Goal: Contribute content

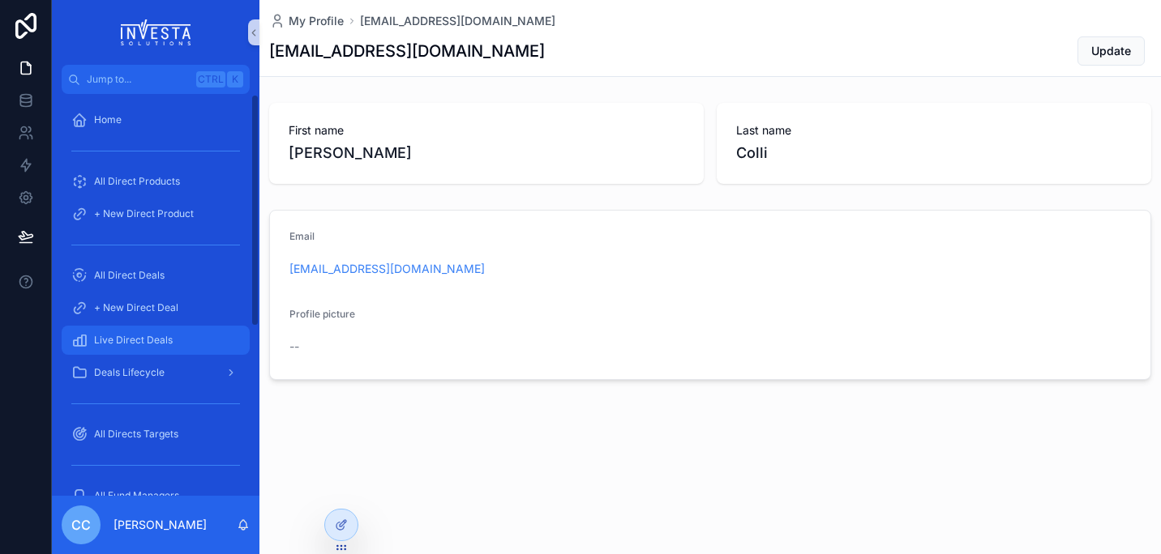
click at [137, 343] on span "Live Direct Deals" at bounding box center [133, 340] width 79 height 13
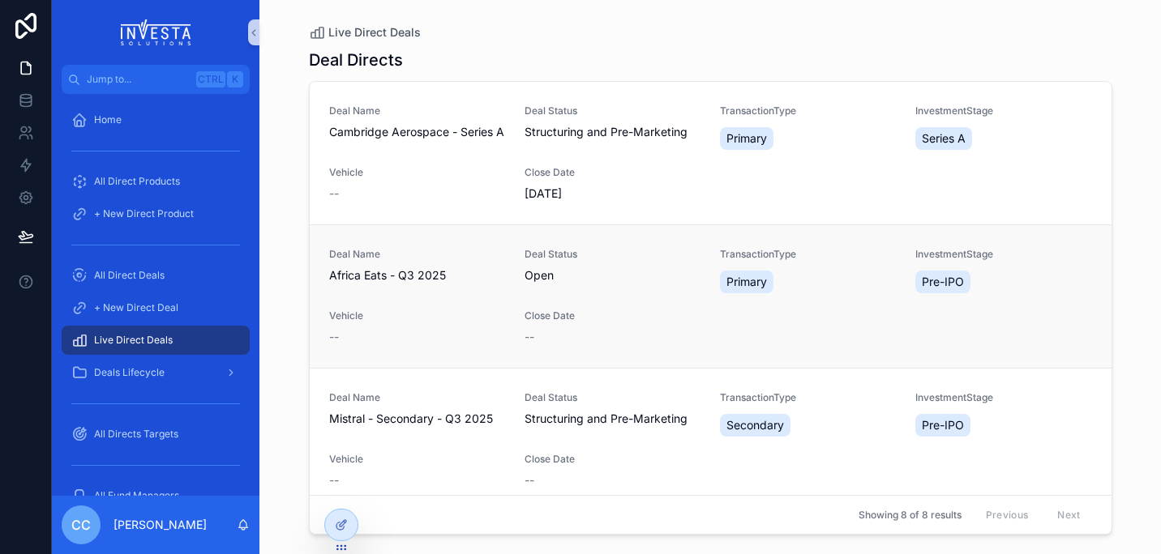
click at [395, 261] on span "Deal Name" at bounding box center [417, 254] width 176 height 13
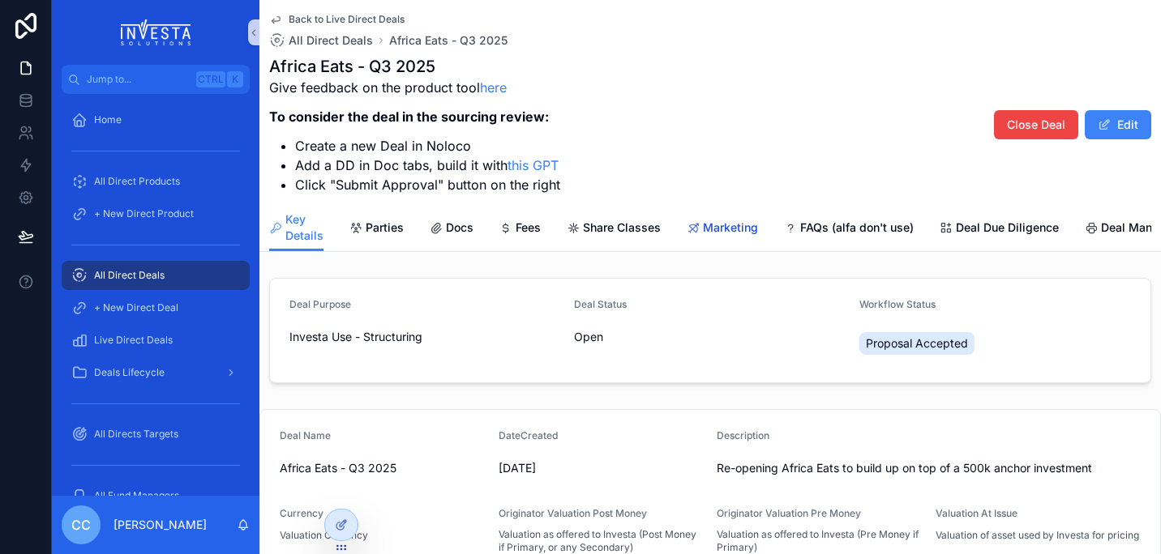
click at [738, 233] on span "Marketing" at bounding box center [730, 228] width 55 height 16
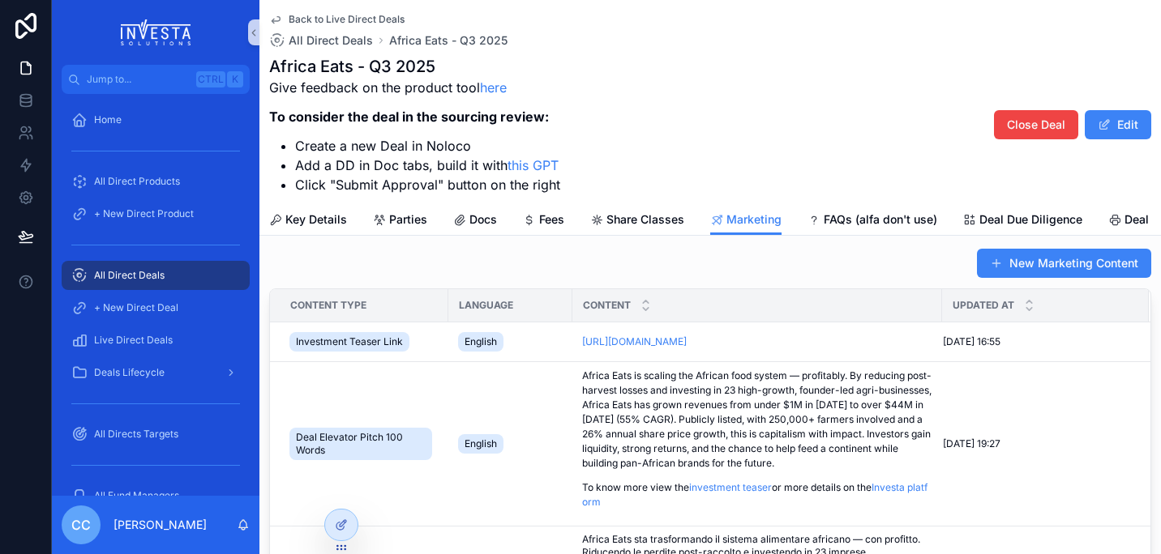
scroll to position [13, 0]
click at [1030, 279] on button "New Marketing Content" at bounding box center [1064, 264] width 174 height 29
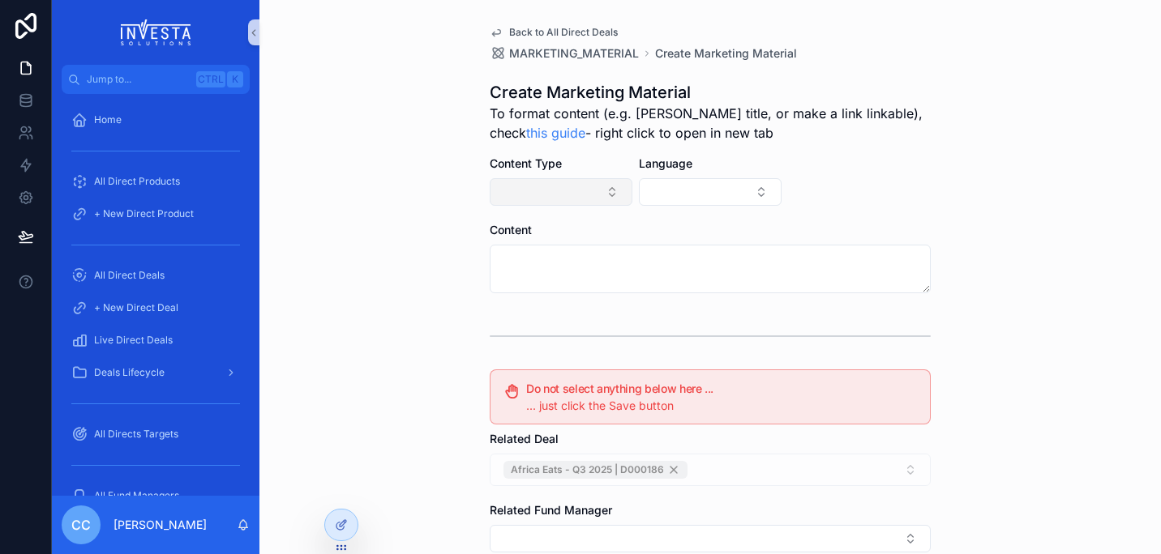
click at [579, 195] on button "Select Button" at bounding box center [561, 192] width 143 height 28
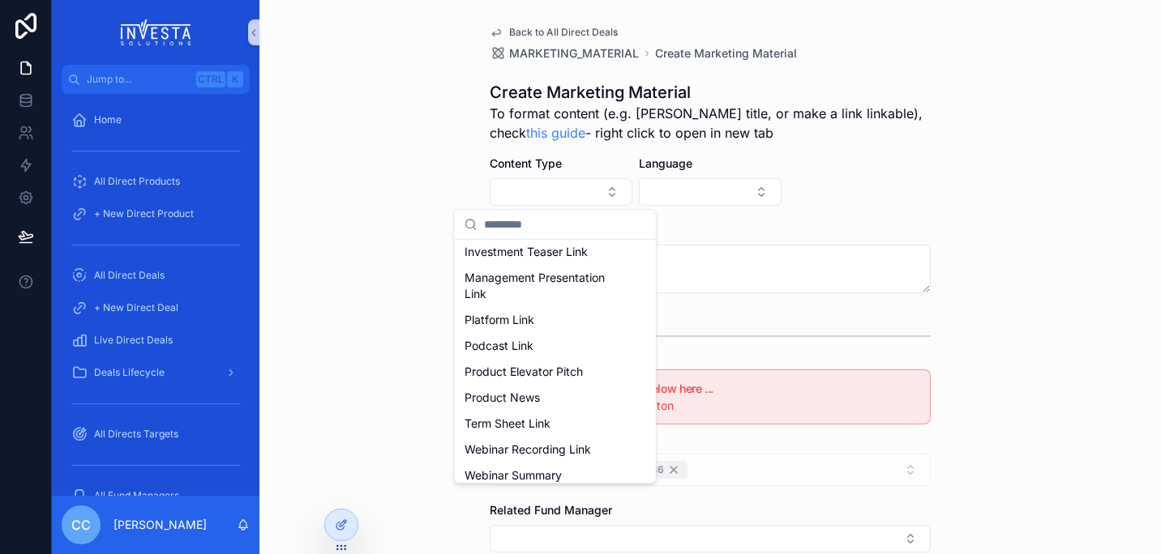
scroll to position [220, 0]
click at [576, 259] on span "Investment Teaser Link" at bounding box center [525, 250] width 123 height 16
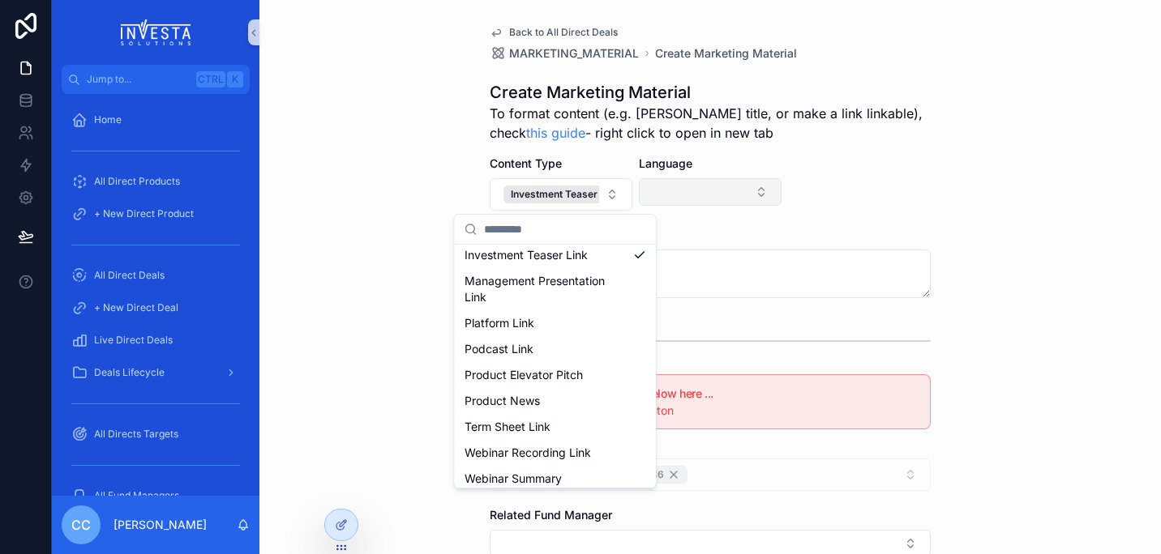
scroll to position [0, 0]
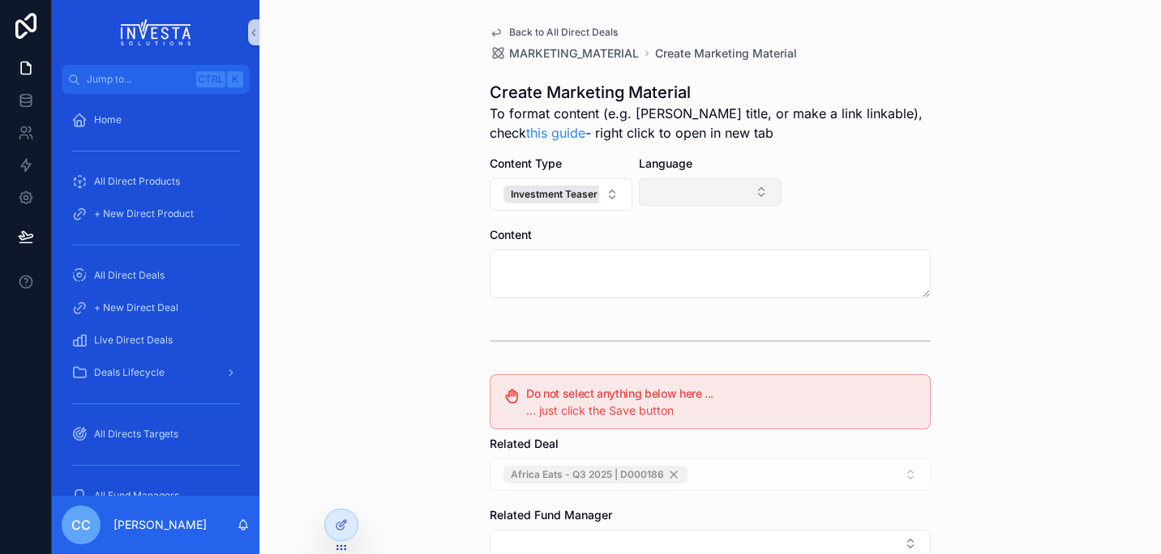
click at [681, 186] on button "Select Button" at bounding box center [710, 192] width 143 height 28
click at [658, 312] on div "Italian" at bounding box center [704, 308] width 195 height 26
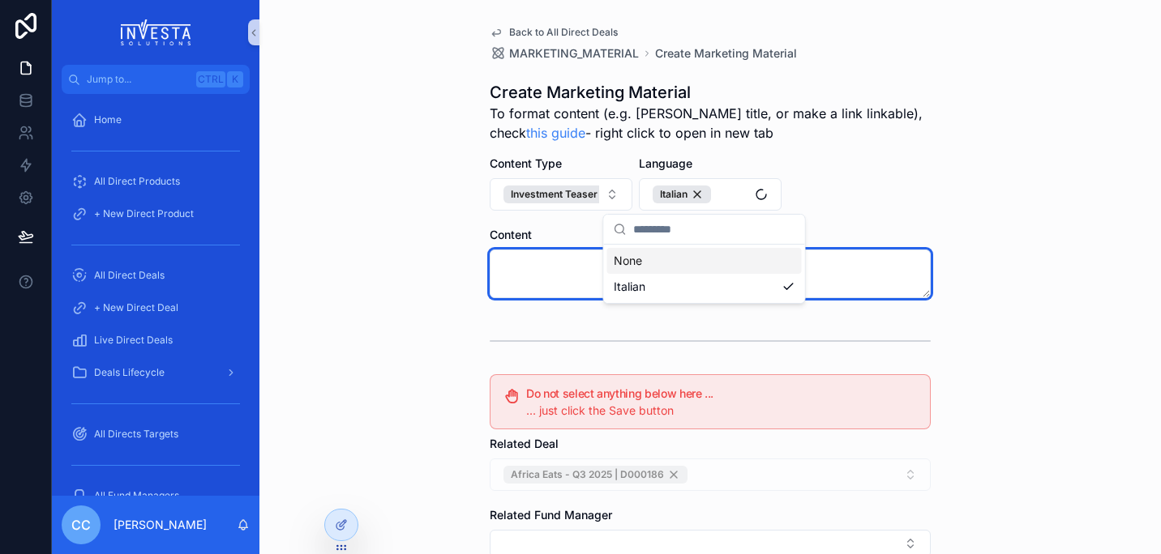
click at [493, 269] on textarea "scrollable content" at bounding box center [710, 274] width 441 height 49
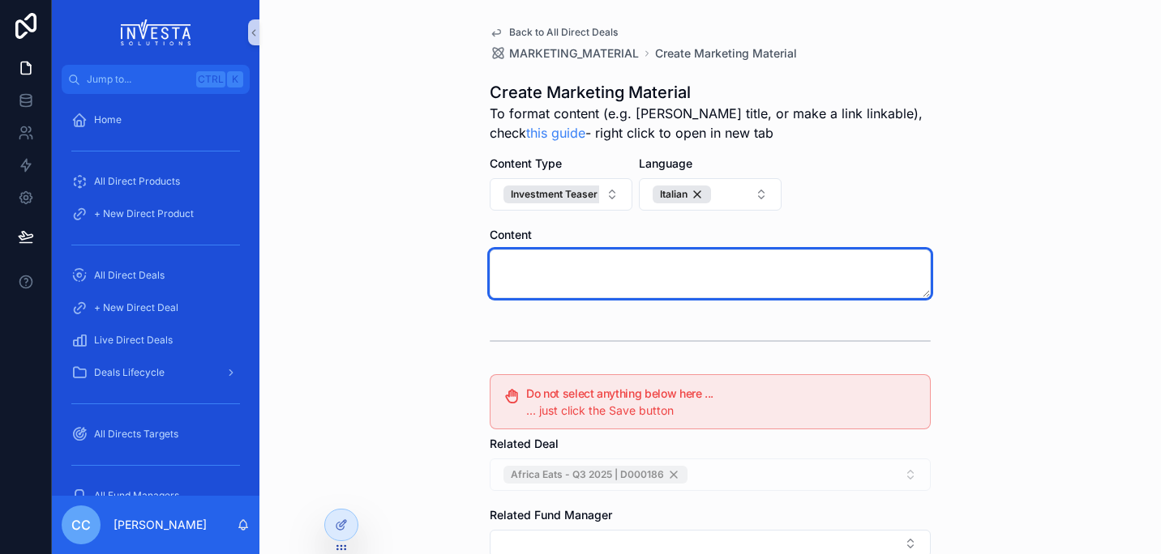
paste textarea "**********"
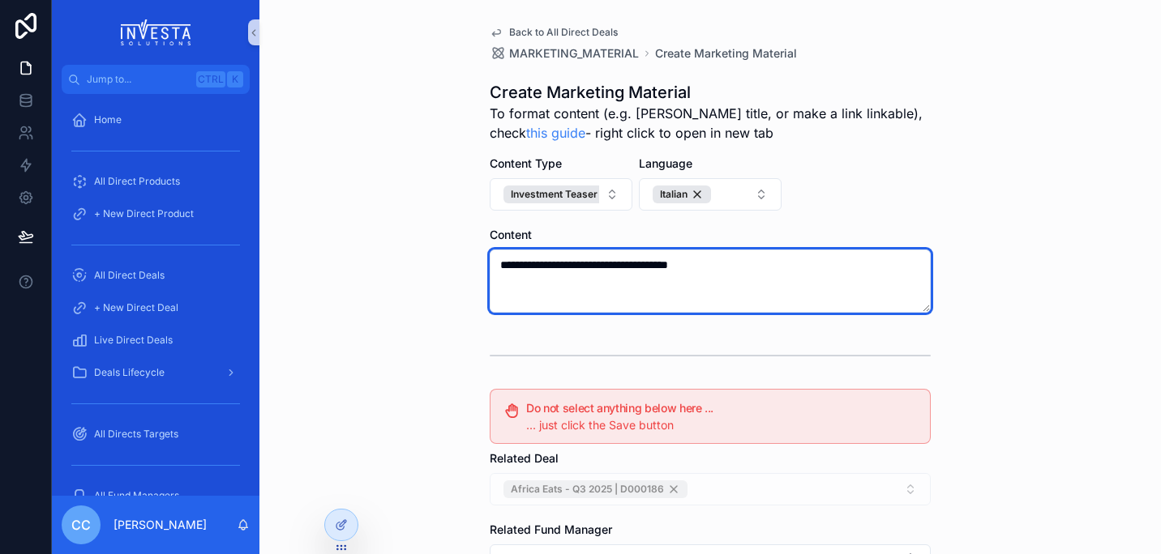
type textarea "**********"
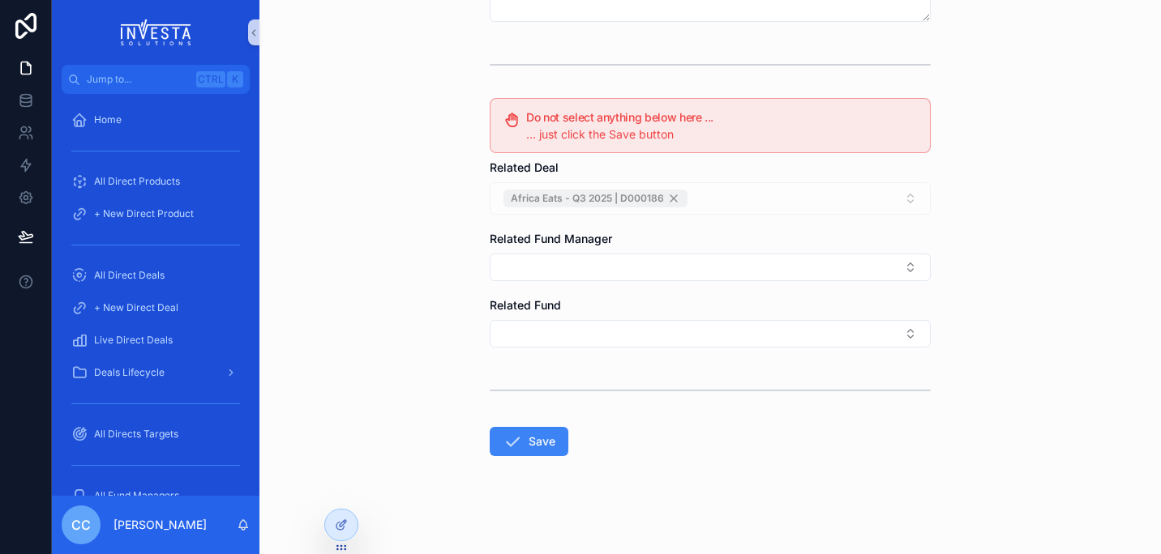
scroll to position [297, 0]
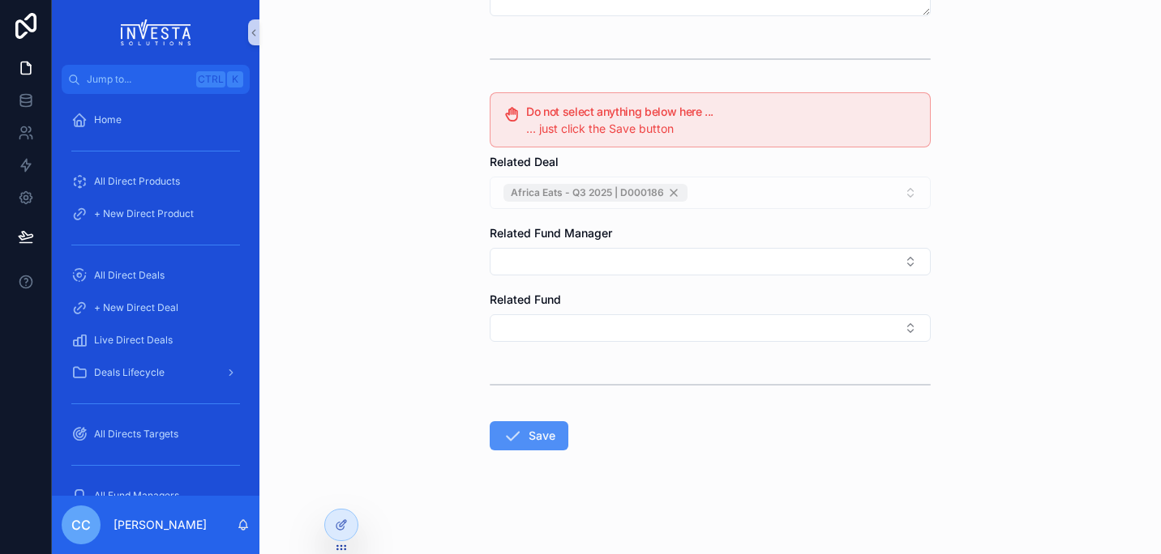
click at [524, 426] on button "Save" at bounding box center [529, 435] width 79 height 29
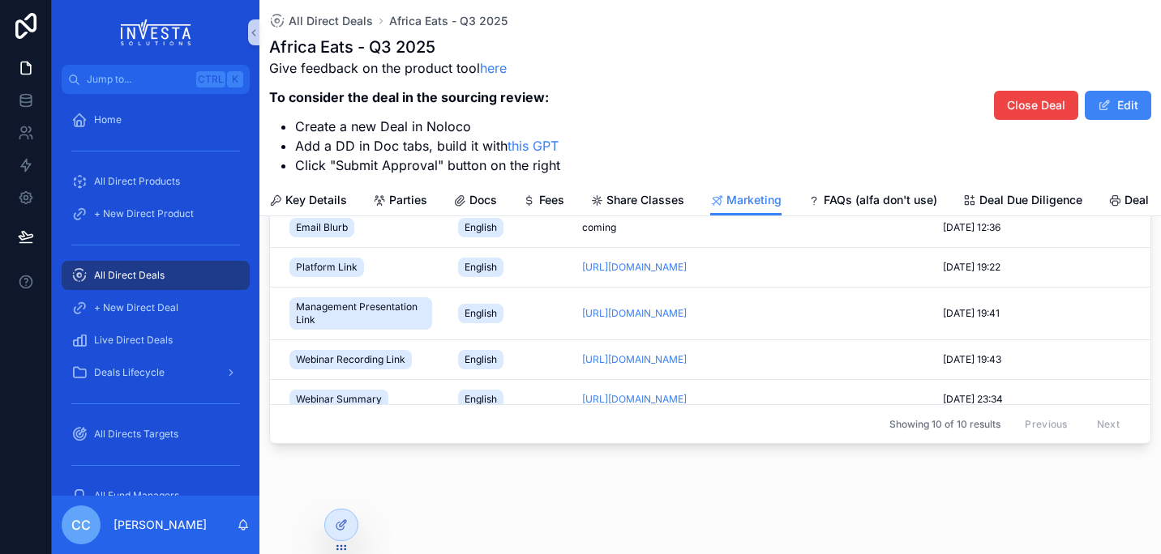
scroll to position [358, 0]
